Goal: Task Accomplishment & Management: Use online tool/utility

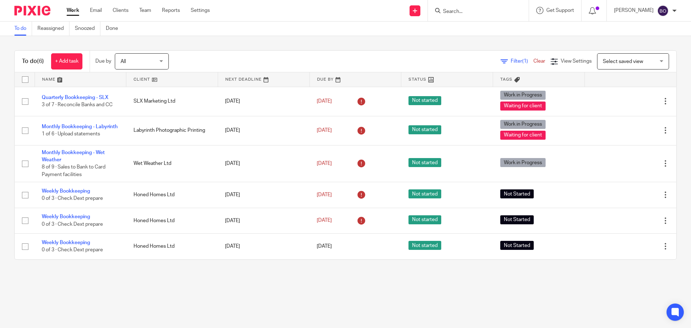
click at [75, 10] on link "Work" at bounding box center [73, 10] width 13 height 7
click at [453, 7] on form at bounding box center [480, 10] width 77 height 9
click at [459, 12] on input "Search" at bounding box center [474, 12] width 65 height 6
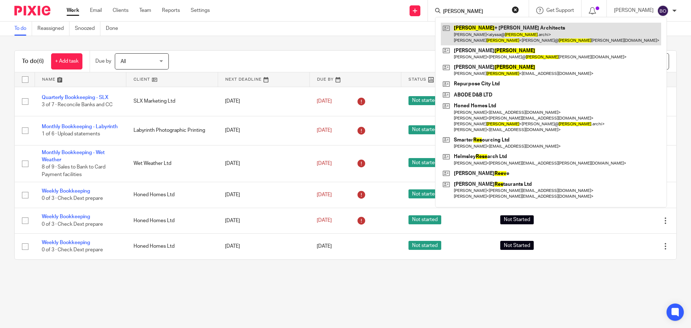
type input "rees"
click at [466, 30] on link at bounding box center [551, 34] width 220 height 22
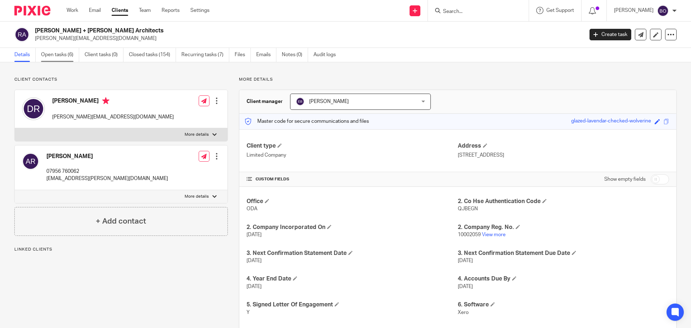
click at [56, 54] on link "Open tasks (6)" at bounding box center [60, 55] width 38 height 14
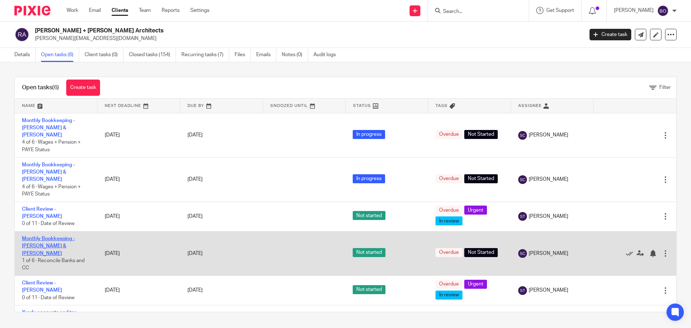
click at [68, 236] on link "Monthly Bookkeeping - [PERSON_NAME] & [PERSON_NAME]" at bounding box center [48, 246] width 53 height 20
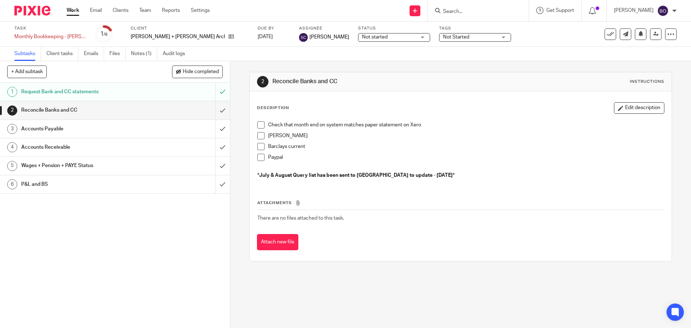
click at [41, 108] on h1 "Reconcile Banks and CC" at bounding box center [83, 110] width 124 height 11
click at [42, 126] on h1 "Accounts Payable" at bounding box center [83, 128] width 124 height 11
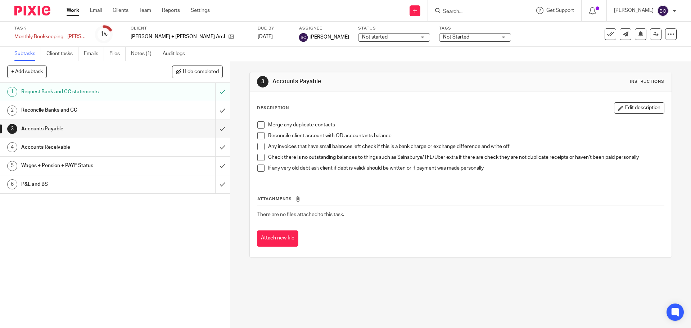
click at [262, 136] on span at bounding box center [260, 135] width 7 height 7
click at [260, 146] on span at bounding box center [260, 146] width 7 height 7
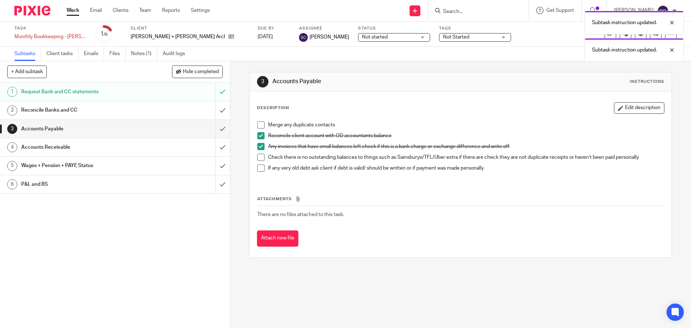
click at [260, 154] on span at bounding box center [260, 157] width 7 height 7
click at [259, 166] on span at bounding box center [260, 167] width 7 height 7
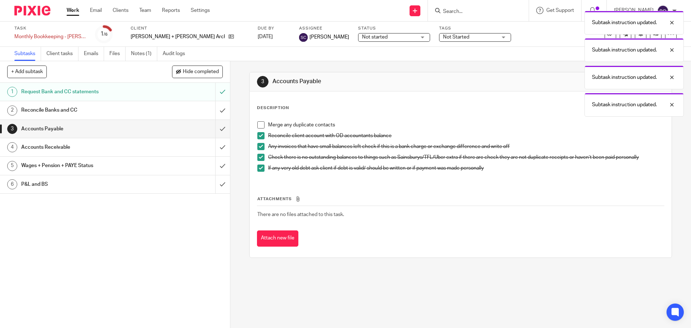
click at [260, 126] on span at bounding box center [260, 124] width 7 height 7
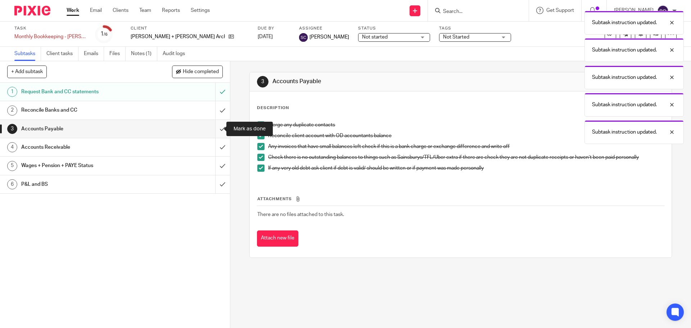
click at [215, 130] on input "submit" at bounding box center [115, 129] width 230 height 18
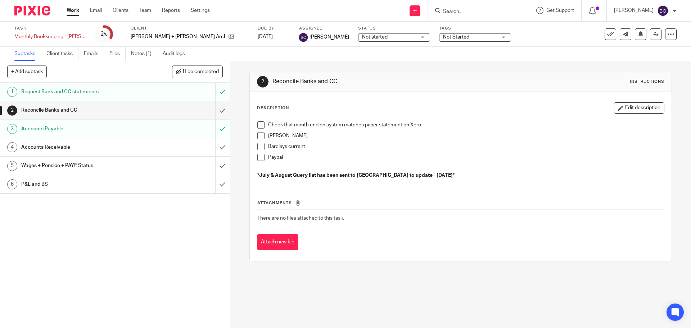
click at [49, 146] on h1 "Accounts Receivable" at bounding box center [83, 147] width 124 height 11
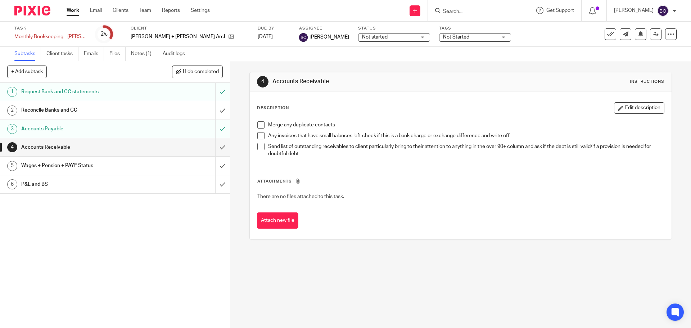
click at [262, 125] on span at bounding box center [260, 124] width 7 height 7
click at [259, 138] on span at bounding box center [260, 135] width 7 height 7
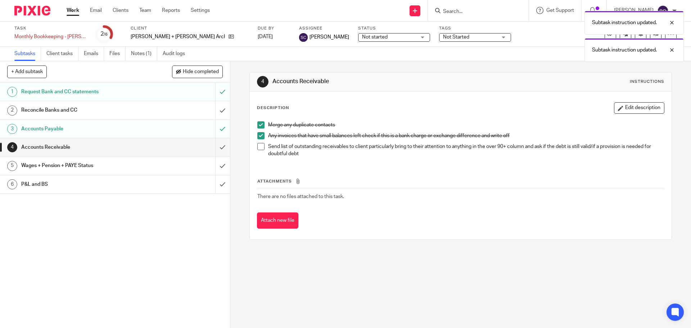
click at [259, 148] on span at bounding box center [260, 146] width 7 height 7
click at [216, 148] on input "submit" at bounding box center [115, 147] width 230 height 18
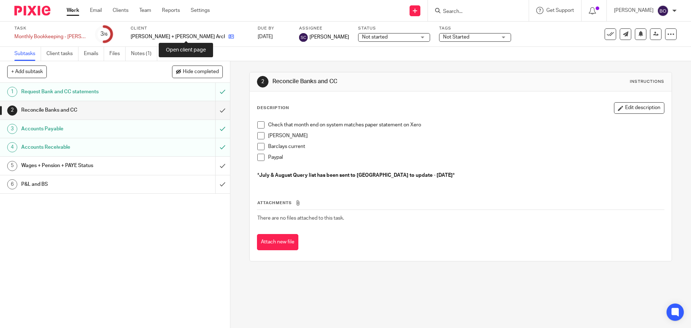
click at [228, 37] on icon at bounding box center [230, 36] width 5 height 5
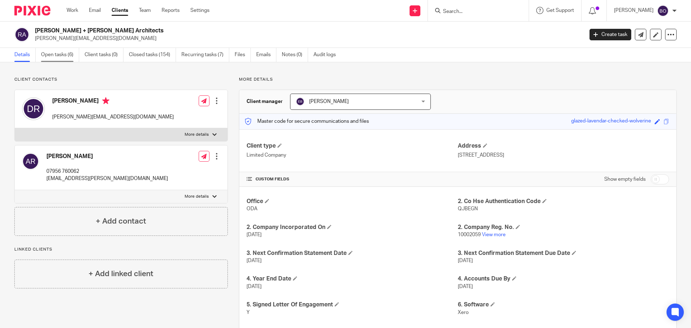
click at [64, 54] on link "Open tasks (6)" at bounding box center [60, 55] width 38 height 14
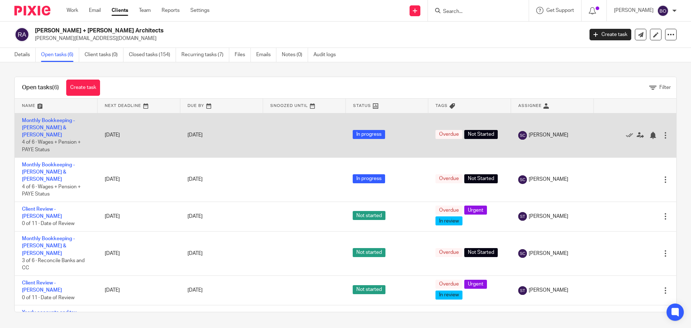
click at [55, 124] on td "Monthly Bookkeeping - Rees & Lee 4 of 6 · Wages + Pension + PAYE Status" at bounding box center [56, 135] width 83 height 44
click at [54, 120] on link "Monthly Bookkeeping - [PERSON_NAME] & [PERSON_NAME]" at bounding box center [48, 128] width 53 height 20
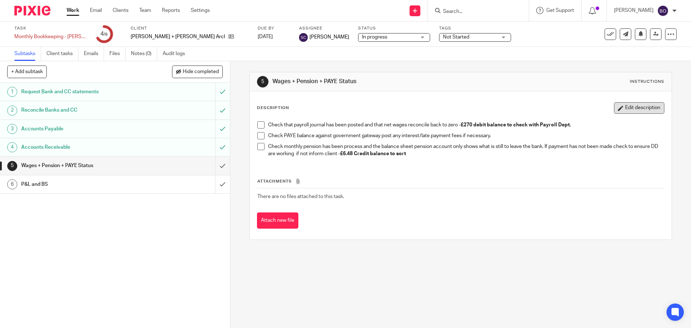
click at [624, 110] on button "Edit description" at bounding box center [639, 108] width 50 height 12
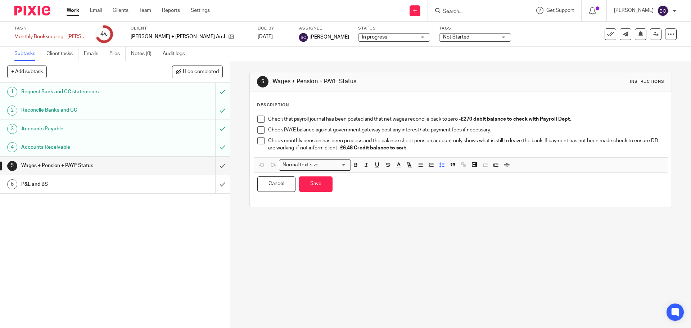
click at [575, 118] on p "Check that payroll journal has been posted and that net wages reconcile back to…" at bounding box center [465, 118] width 395 height 7
click at [308, 183] on button "Save" at bounding box center [315, 183] width 33 height 15
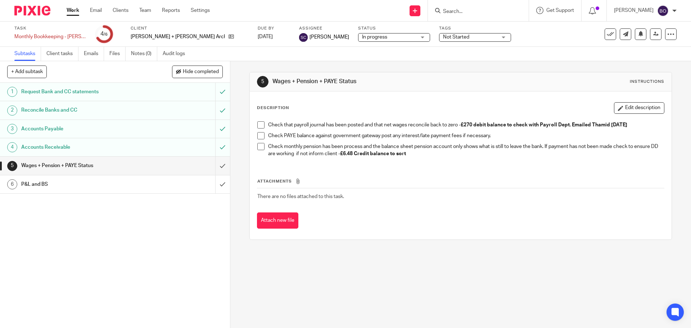
click at [57, 185] on h1 "P&L and BS" at bounding box center [83, 184] width 124 height 11
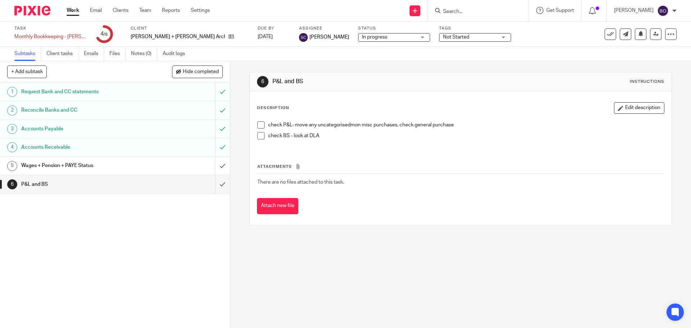
click at [103, 165] on h1 "Wages + Pension + PAYE Status" at bounding box center [83, 165] width 124 height 11
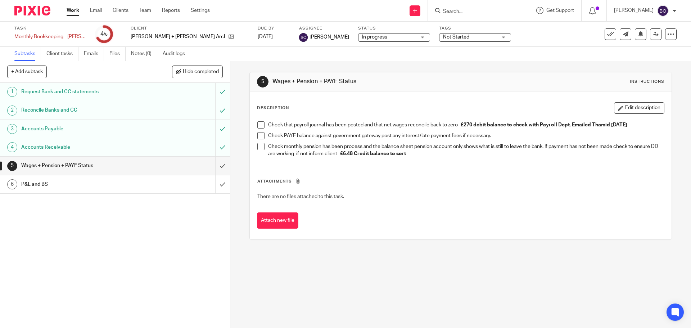
click at [166, 185] on div "P&L and BS" at bounding box center [114, 184] width 187 height 11
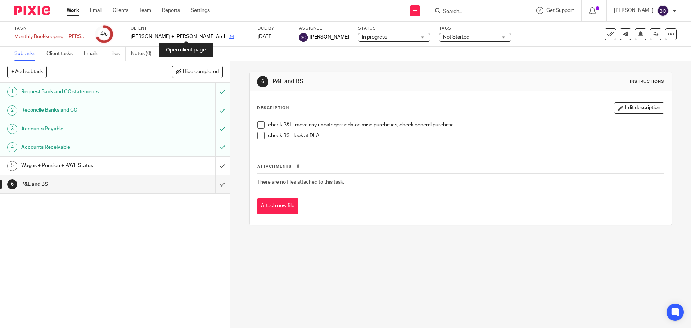
click at [228, 37] on icon at bounding box center [230, 36] width 5 height 5
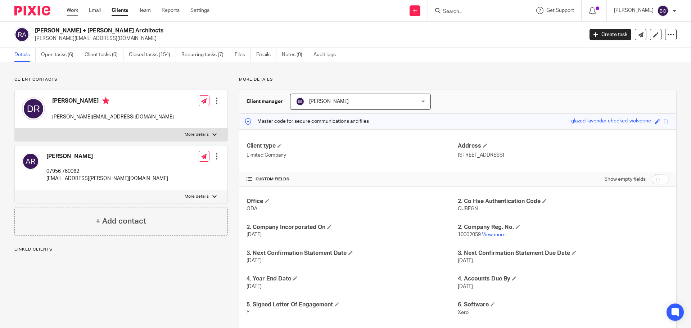
click at [73, 11] on link "Work" at bounding box center [73, 10] width 12 height 7
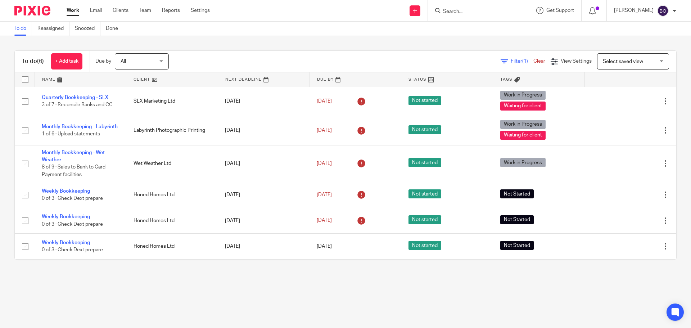
click at [453, 14] on input "Search" at bounding box center [474, 12] width 65 height 6
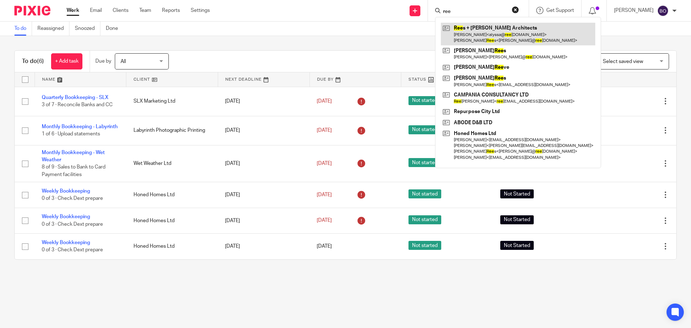
type input "ree"
click at [465, 23] on link at bounding box center [518, 34] width 154 height 22
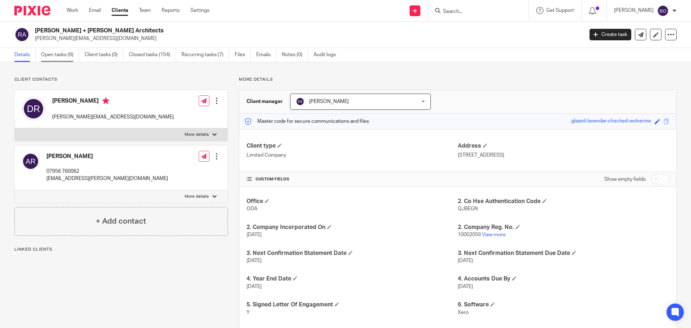
click at [59, 60] on link "Open tasks (6)" at bounding box center [60, 55] width 38 height 14
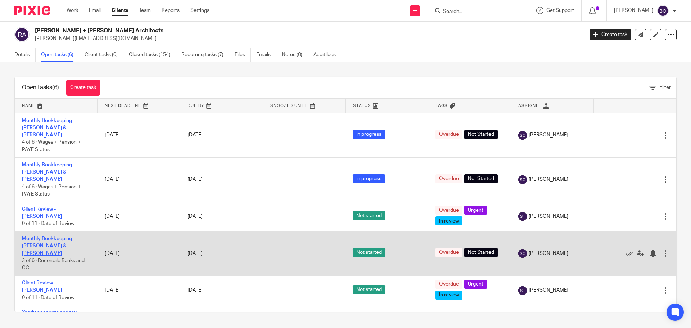
click at [70, 236] on link "Monthly Bookkeeping - [PERSON_NAME] & [PERSON_NAME]" at bounding box center [48, 246] width 53 height 20
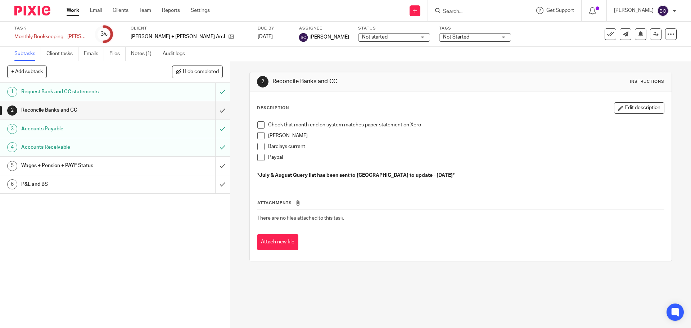
click at [67, 185] on h1 "P&L and BS" at bounding box center [83, 184] width 124 height 11
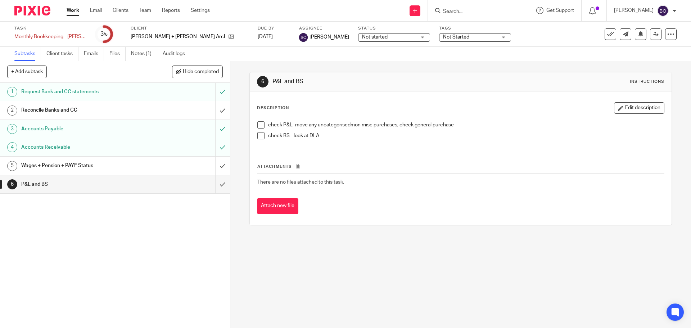
click at [69, 11] on link "Work" at bounding box center [73, 10] width 13 height 7
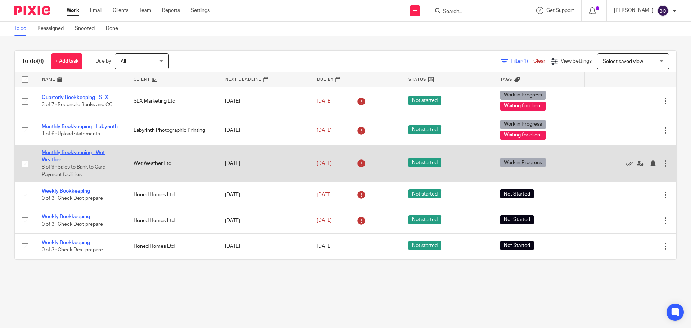
click at [78, 151] on link "Monthly Bookkeeping - Wet Weather" at bounding box center [73, 156] width 63 height 12
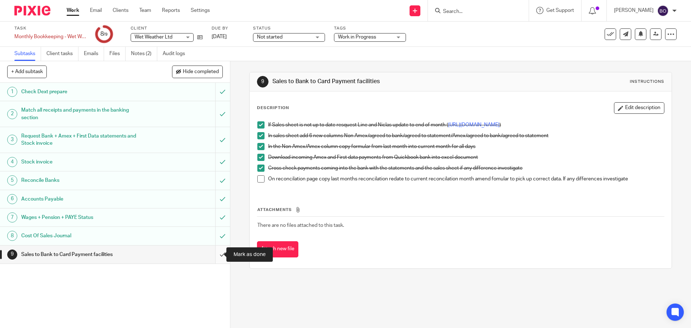
click at [215, 254] on input "submit" at bounding box center [115, 254] width 230 height 18
